Goal: Find specific page/section: Find specific page/section

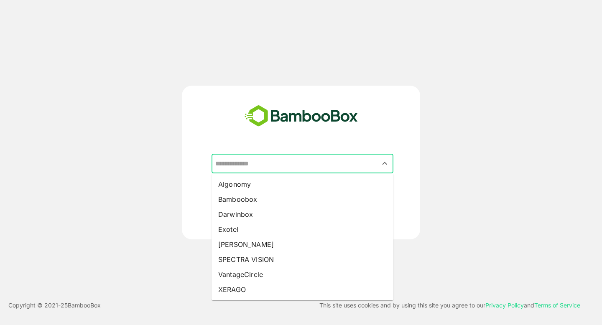
click at [247, 159] on input "text" at bounding box center [302, 164] width 178 height 16
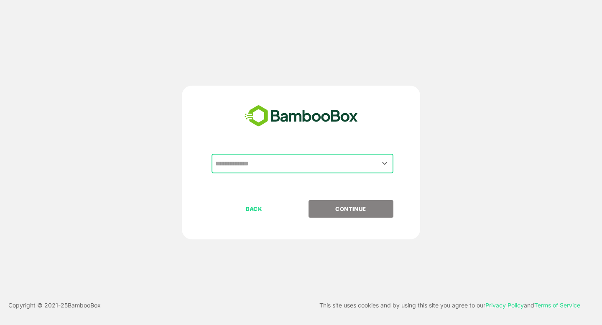
click at [250, 166] on input "text" at bounding box center [302, 164] width 178 height 16
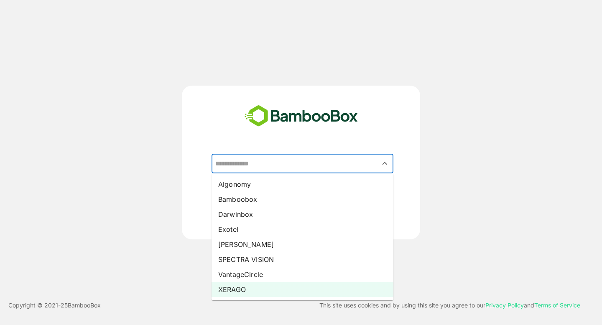
click at [247, 286] on li "XERAGO" at bounding box center [302, 289] width 182 height 15
type input "******"
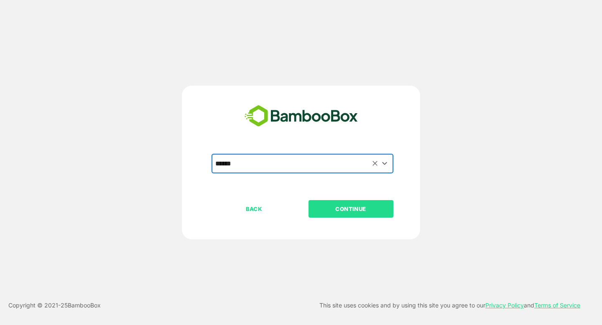
click at [344, 202] on button "CONTINUE" at bounding box center [350, 209] width 85 height 18
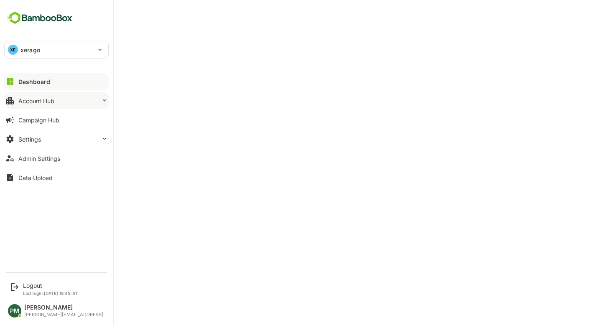
click at [38, 98] on div "Account Hub" at bounding box center [36, 100] width 36 height 7
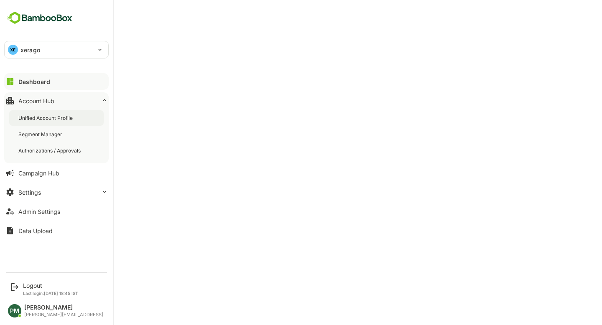
click at [53, 117] on div "Unified Account Profile" at bounding box center [46, 118] width 56 height 7
click at [50, 119] on div "Unified Account Profile" at bounding box center [46, 118] width 57 height 7
